Goal: Information Seeking & Learning: Learn about a topic

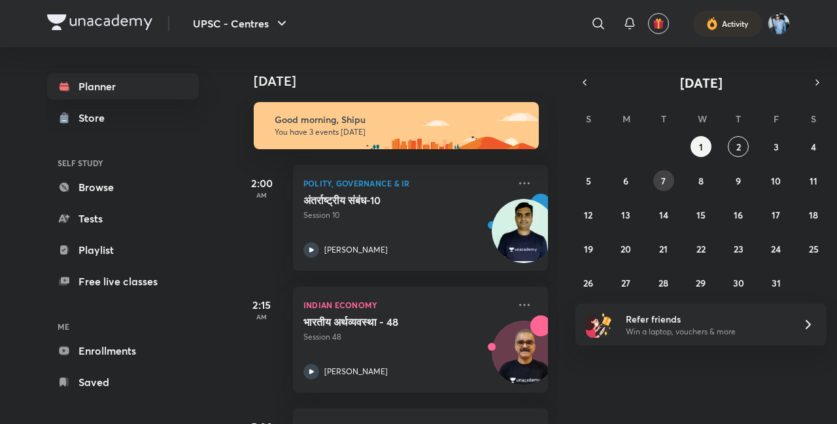
scroll to position [112, 0]
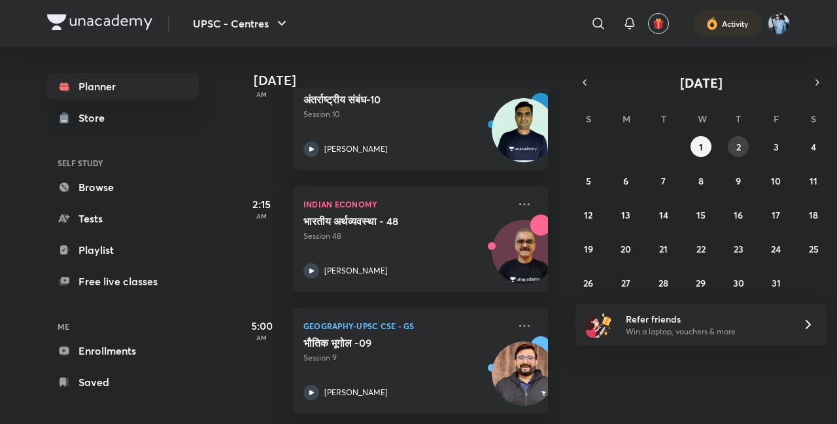
click at [738, 141] on abbr "2" at bounding box center [738, 147] width 5 height 12
click at [706, 147] on button "1" at bounding box center [701, 146] width 21 height 21
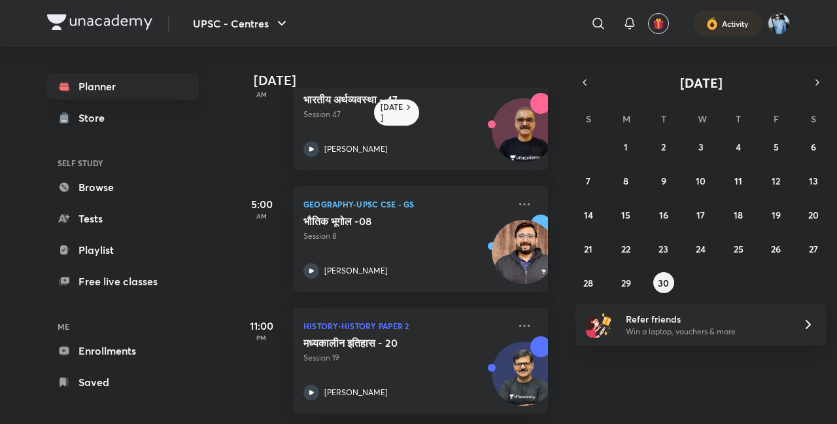
scroll to position [172, 0]
click at [514, 359] on img at bounding box center [524, 380] width 63 height 63
